Goal: Task Accomplishment & Management: Manage account settings

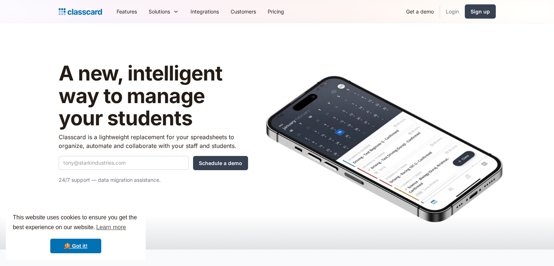
click at [455, 11] on link "Login" at bounding box center [452, 11] width 25 height 16
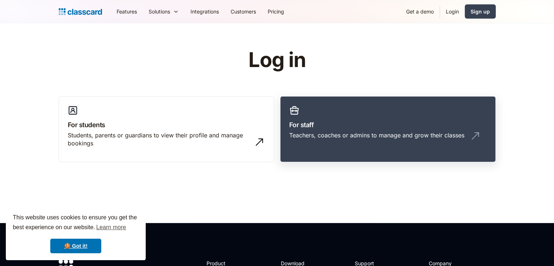
click at [324, 118] on link "For staff Teachers, coaches or admins to manage and grow their classes" at bounding box center [388, 129] width 216 height 66
